Goal: Find specific page/section: Find specific page/section

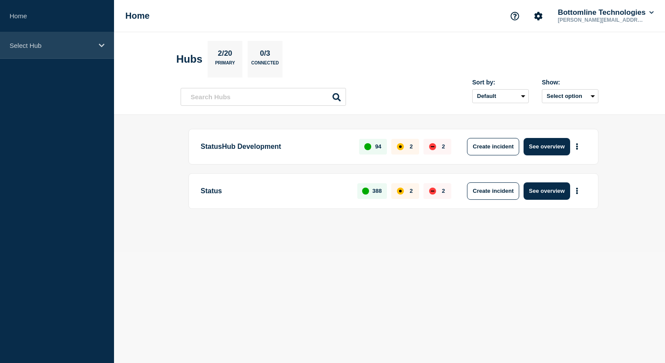
click at [102, 44] on icon at bounding box center [102, 45] width 6 height 7
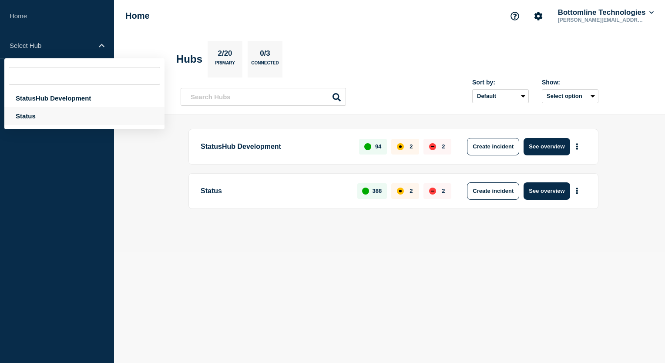
click at [35, 115] on div "Status" at bounding box center [84, 116] width 160 height 18
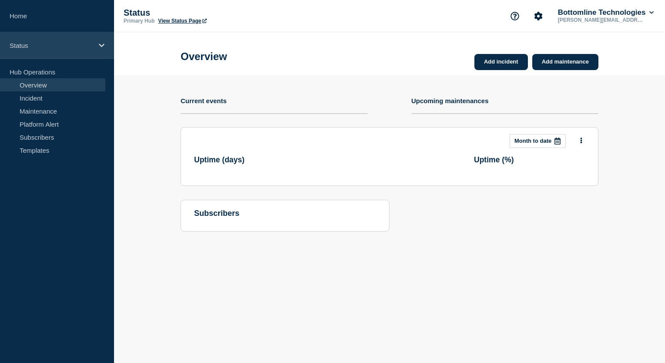
click at [100, 46] on icon at bounding box center [102, 45] width 6 height 7
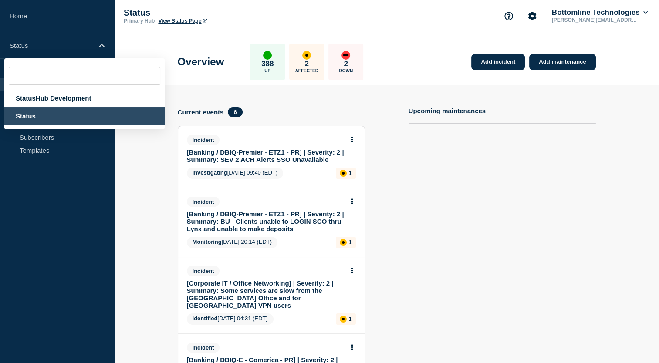
click at [31, 186] on aside "Home Status StatusHub Development Status Hub Operations Overview Incident Maint…" at bounding box center [57, 181] width 114 height 363
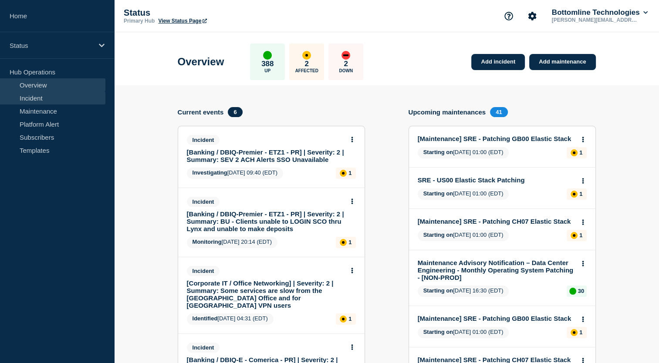
click at [37, 97] on link "Incident" at bounding box center [52, 97] width 105 height 13
